Goal: Information Seeking & Learning: Check status

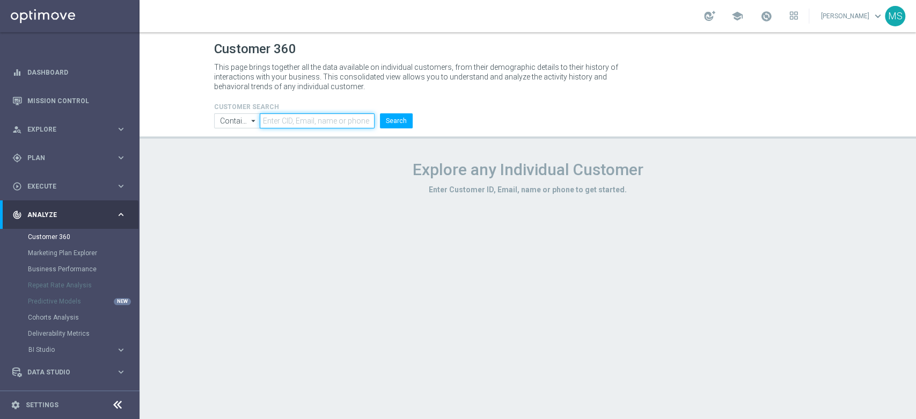
click at [304, 123] on input "text" at bounding box center [317, 120] width 114 height 15
paste input "1564892"
type input "1564892"
click at [245, 118] on input "Contains" at bounding box center [237, 120] width 46 height 15
click at [243, 152] on div "Equals" at bounding box center [237, 152] width 47 height 15
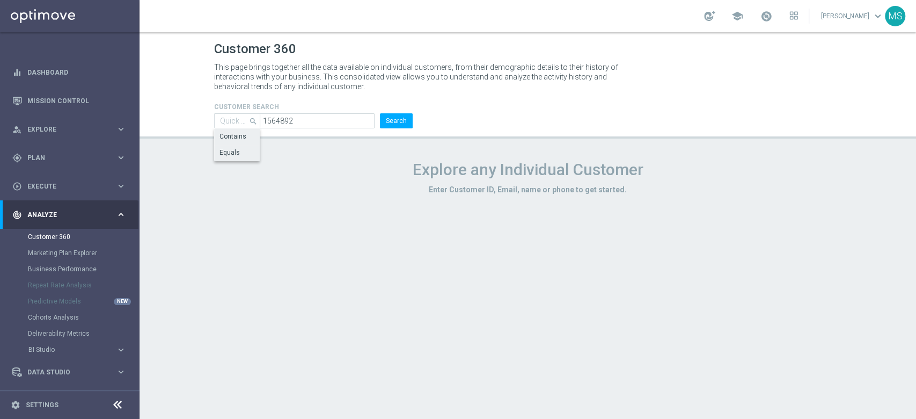
type input "Equals"
click at [400, 123] on button "Search" at bounding box center [396, 120] width 33 height 15
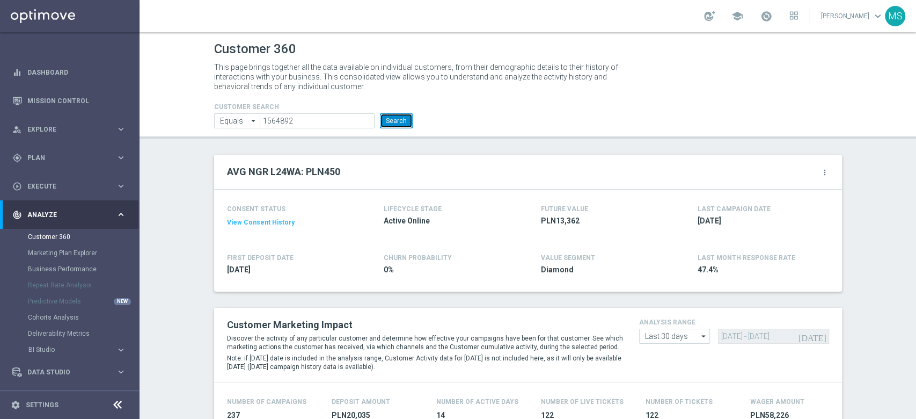
click at [387, 119] on button "Search" at bounding box center [396, 120] width 33 height 15
click at [342, 119] on input "1564892" at bounding box center [317, 120] width 114 height 15
paste input "330411"
type input "1330411"
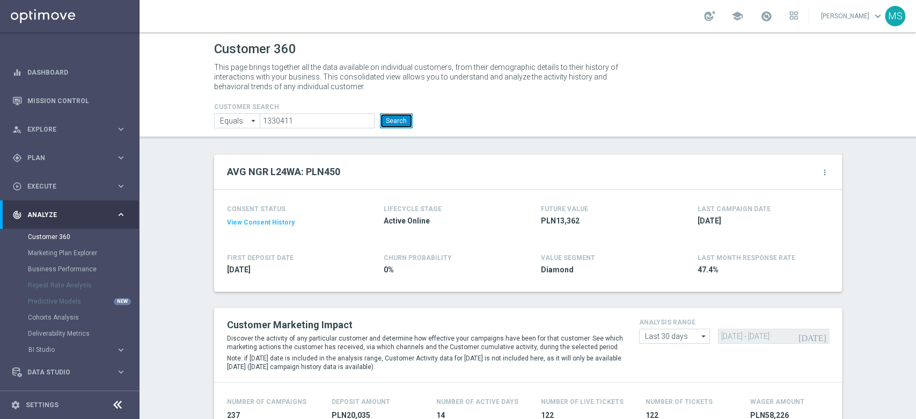
click at [397, 124] on button "Search" at bounding box center [396, 120] width 33 height 15
